Goal: Communication & Community: Participate in discussion

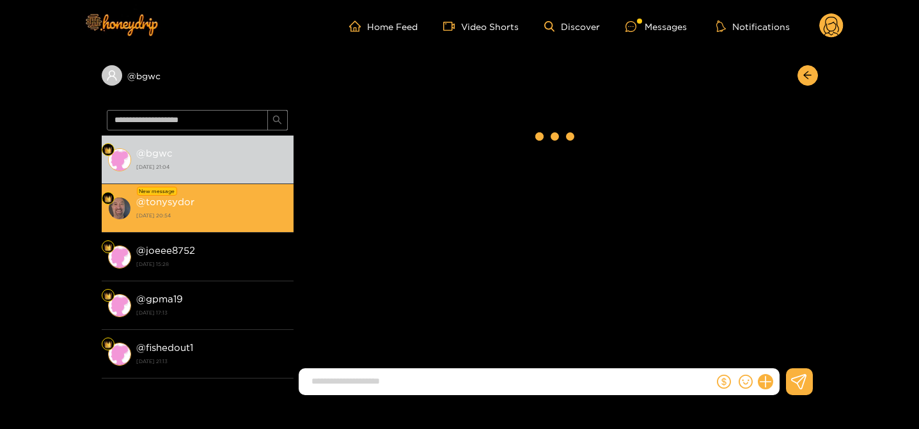
click at [184, 171] on strong "[DATE] 21:04" at bounding box center [211, 167] width 151 height 12
click at [180, 207] on div "@ tonysydor [DATE] 20:54" at bounding box center [211, 208] width 151 height 29
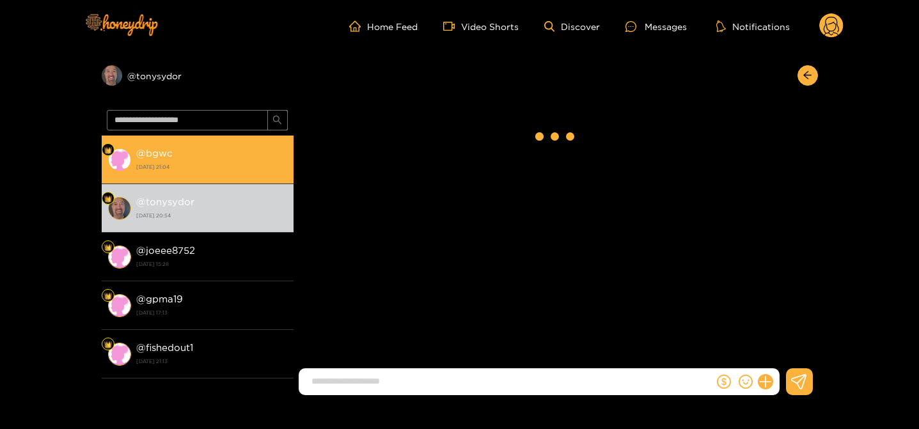
click at [235, 176] on li "@ bgwc [DATE] 21:04" at bounding box center [198, 160] width 192 height 49
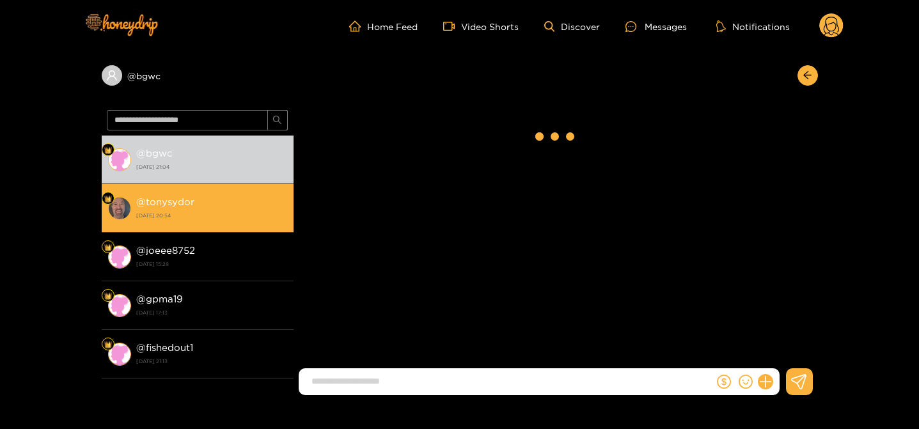
click at [231, 201] on div "@ tonysydor [DATE] 20:54" at bounding box center [211, 208] width 151 height 29
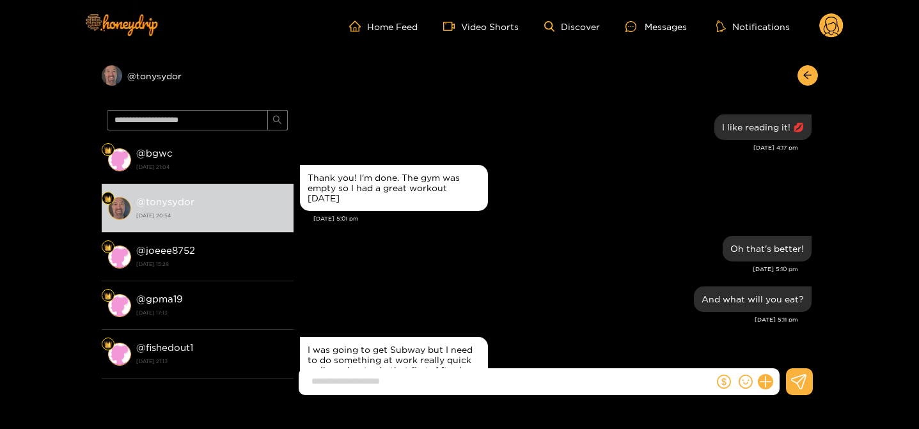
scroll to position [1299, 0]
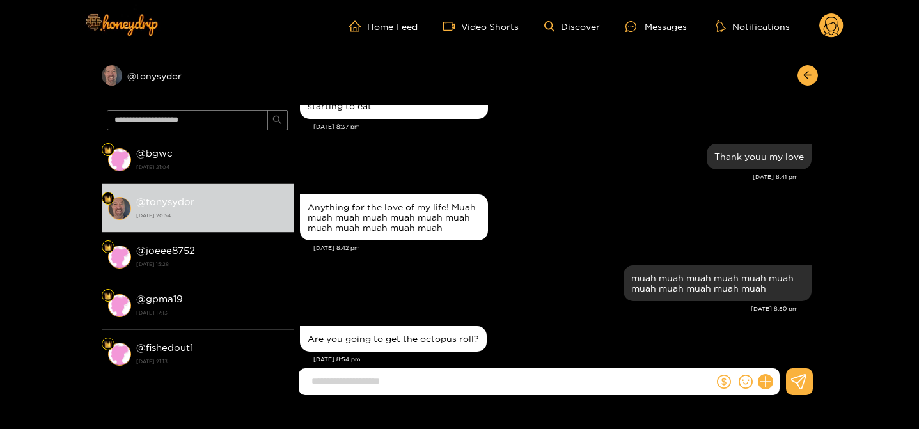
click at [434, 379] on input at bounding box center [509, 381] width 409 height 21
type input "**********"
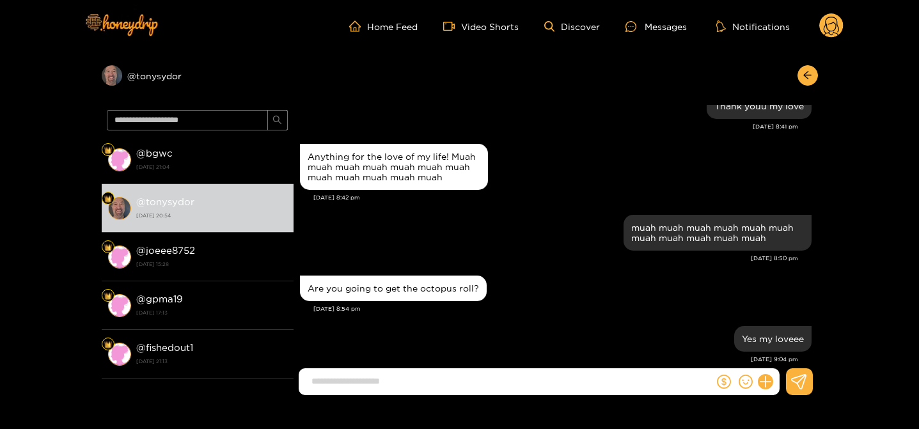
click at [828, 31] on circle at bounding box center [831, 25] width 24 height 24
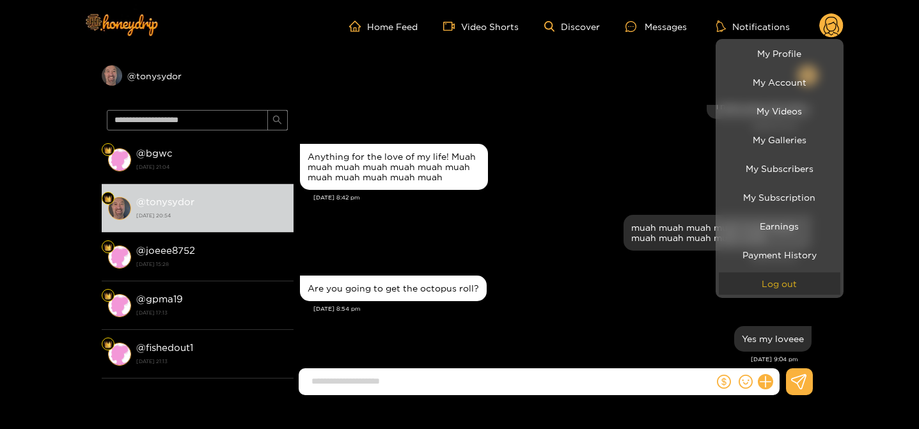
click at [756, 290] on button "Log out" at bounding box center [779, 283] width 121 height 22
